Goal: Information Seeking & Learning: Learn about a topic

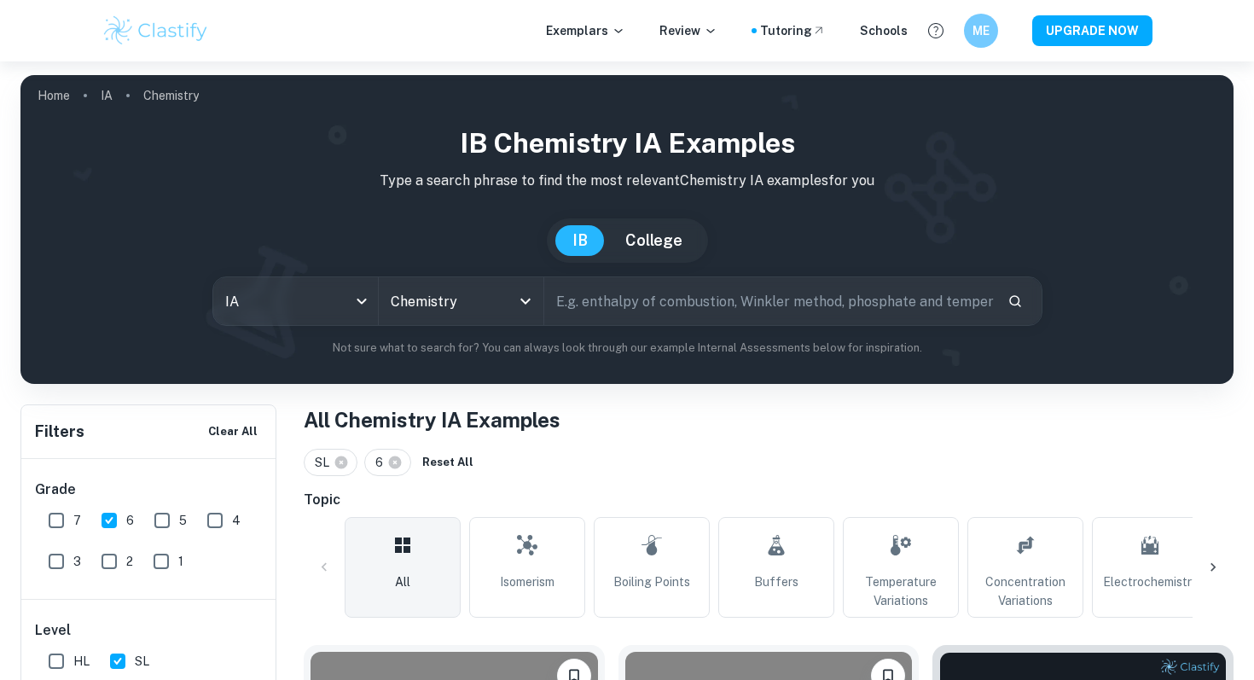
scroll to position [3961, 0]
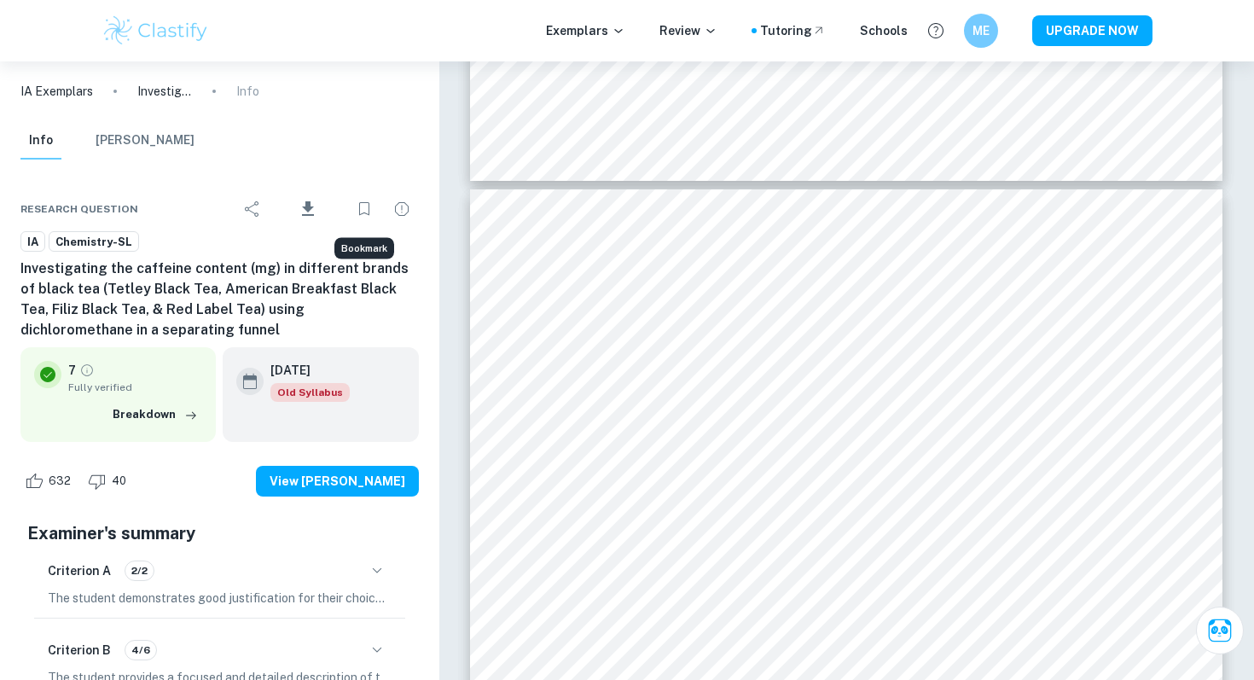
click at [364, 207] on icon "Bookmark" at bounding box center [364, 209] width 20 height 20
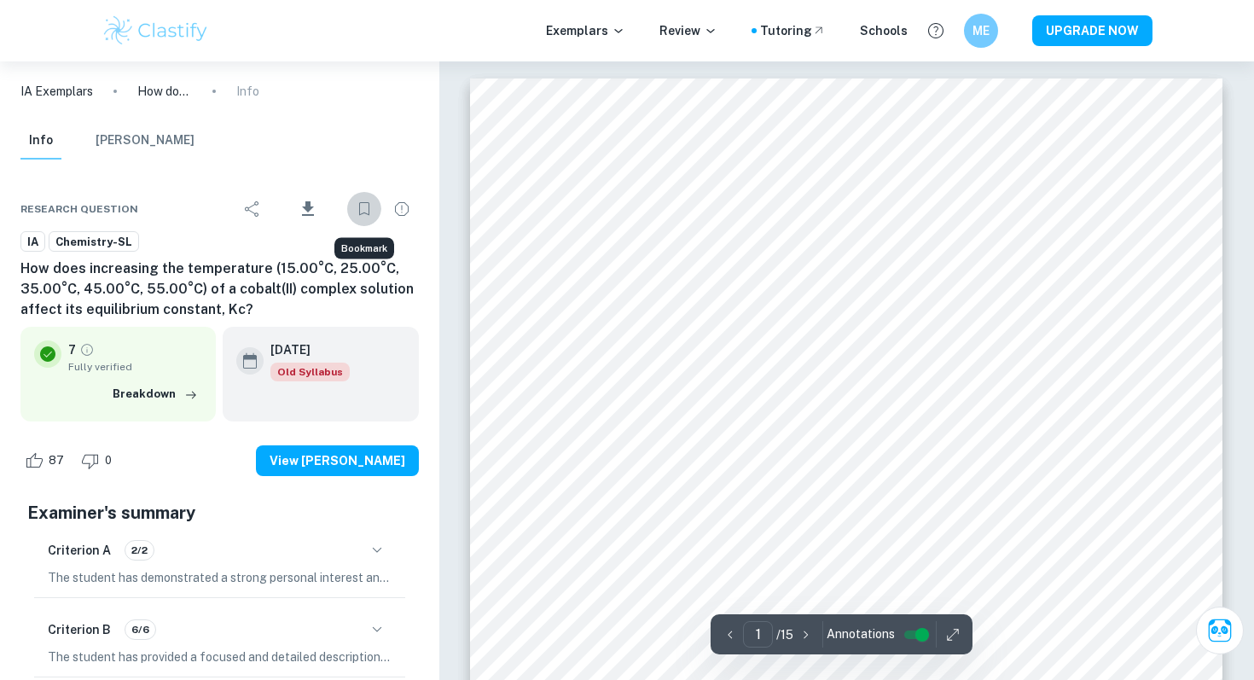
click at [366, 199] on icon "Bookmark" at bounding box center [364, 209] width 20 height 20
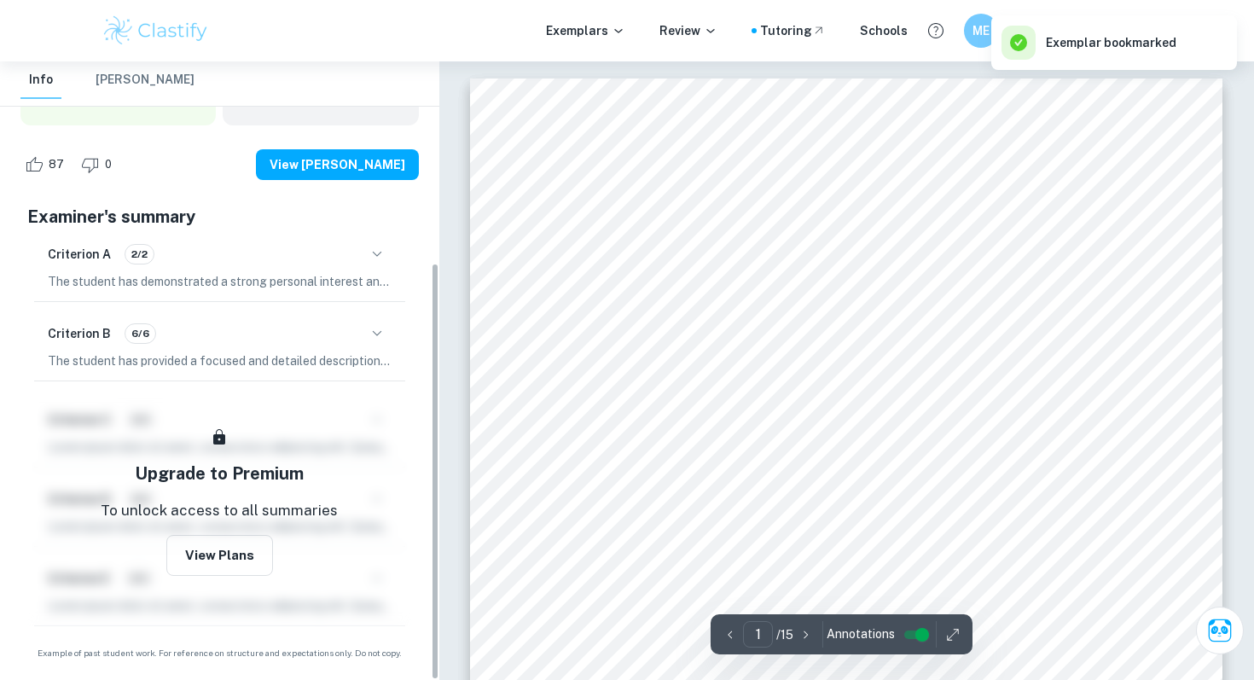
scroll to position [14, 0]
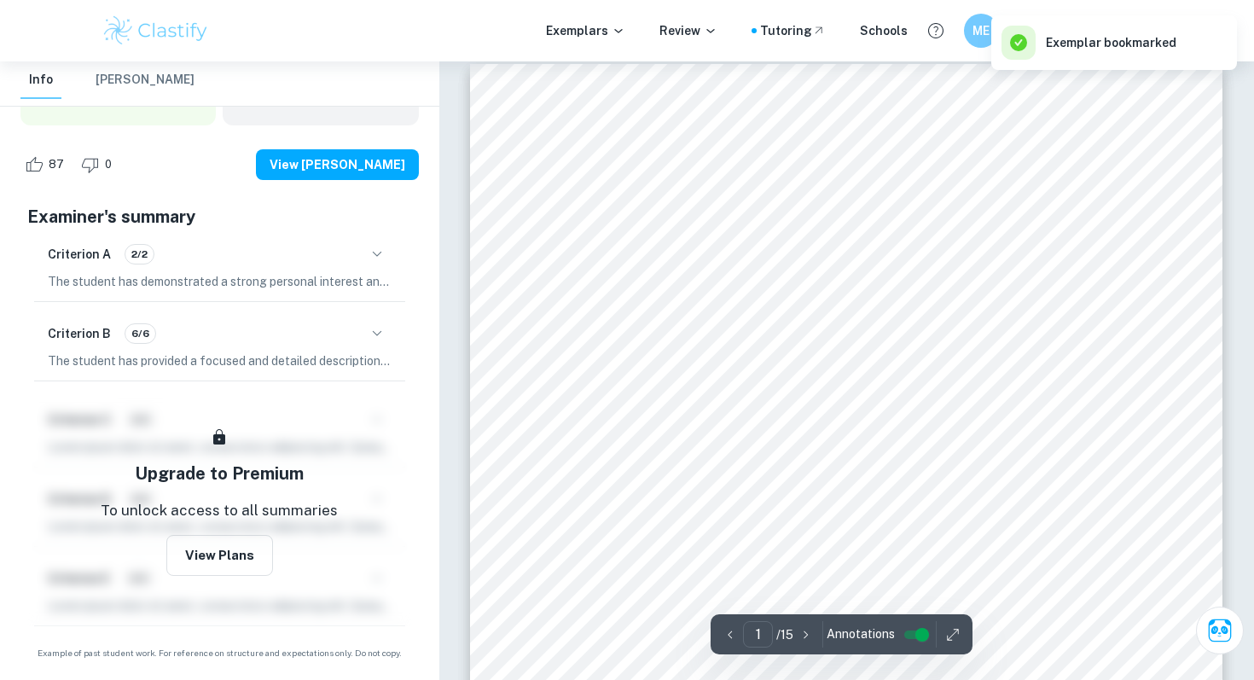
click at [364, 272] on p "The student has demonstrated a strong personal interest and initiative in their…" at bounding box center [220, 281] width 344 height 19
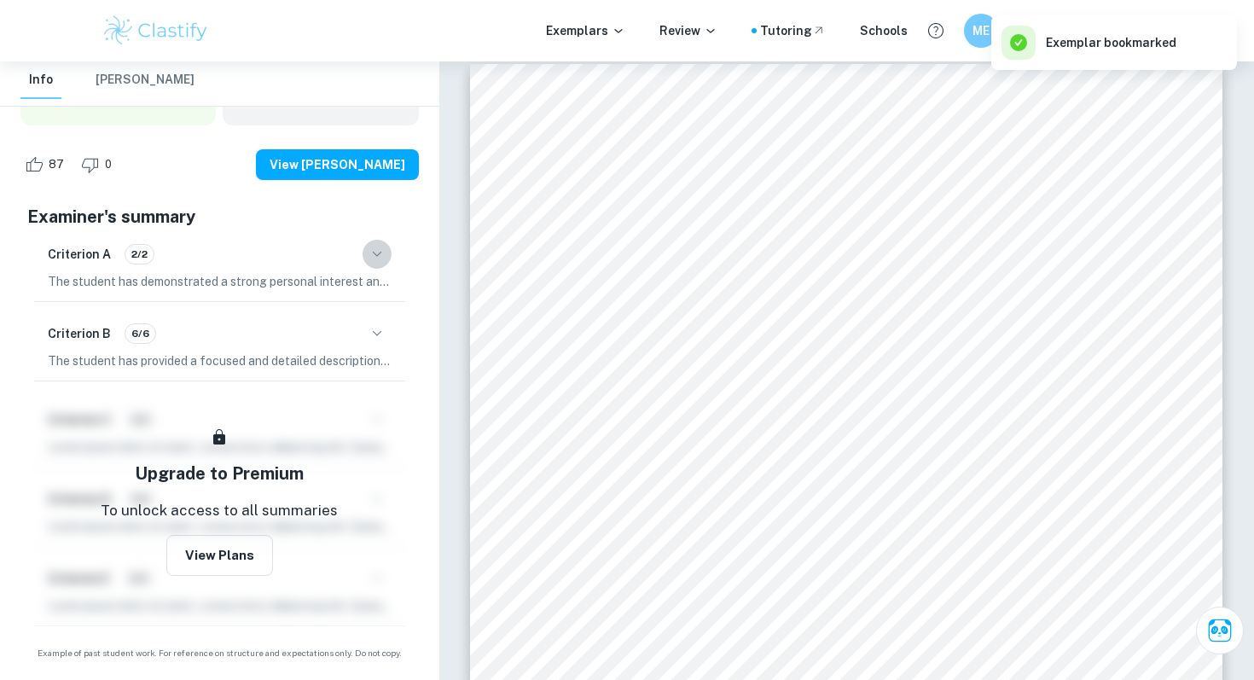
click at [374, 259] on icon "button" at bounding box center [377, 254] width 20 height 20
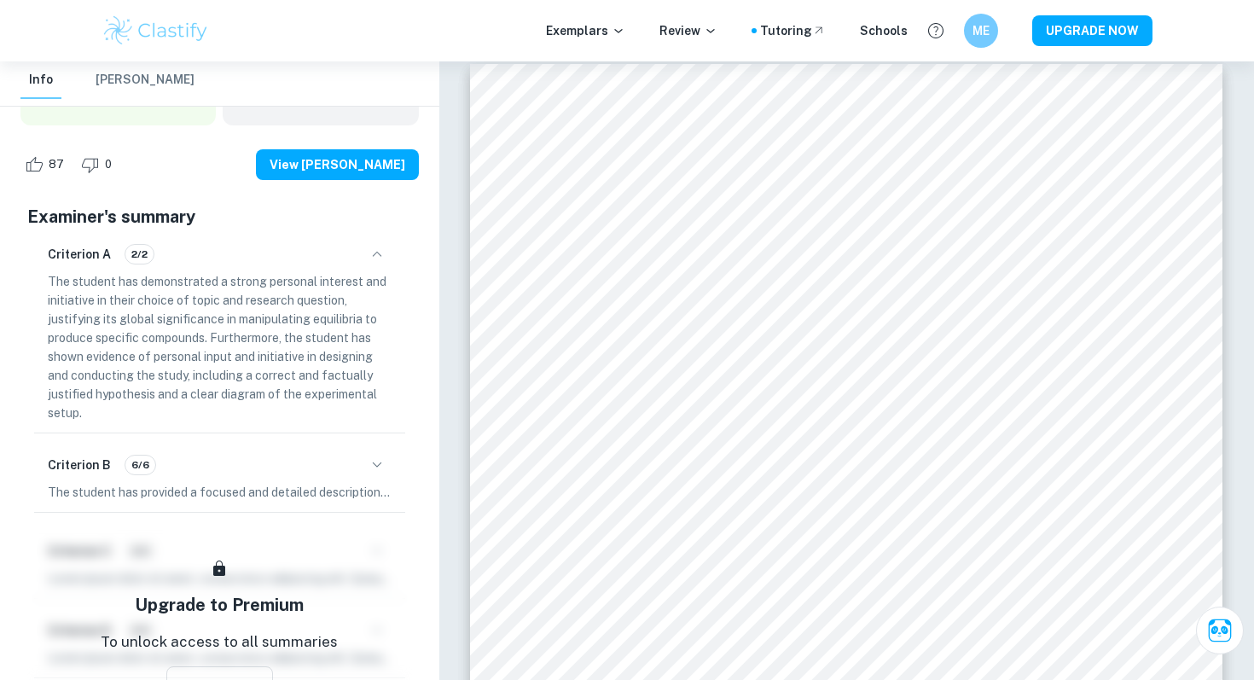
click at [374, 259] on icon "button" at bounding box center [377, 254] width 20 height 20
